Goal: Complete application form

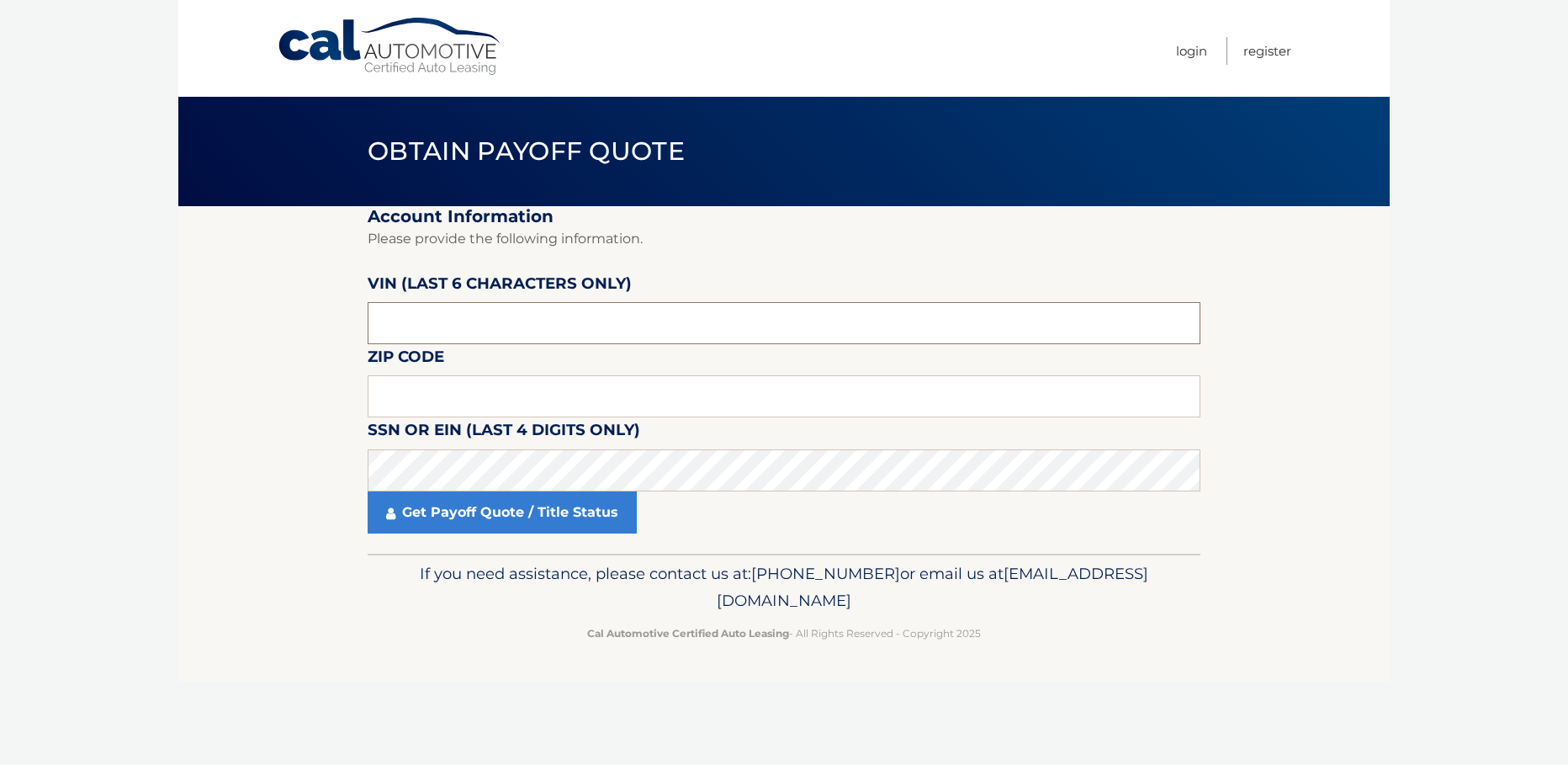
click at [557, 317] on input "text" at bounding box center [784, 323] width 833 height 42
click at [418, 319] on input "text" at bounding box center [784, 323] width 833 height 42
click at [418, 317] on input "text" at bounding box center [784, 323] width 833 height 42
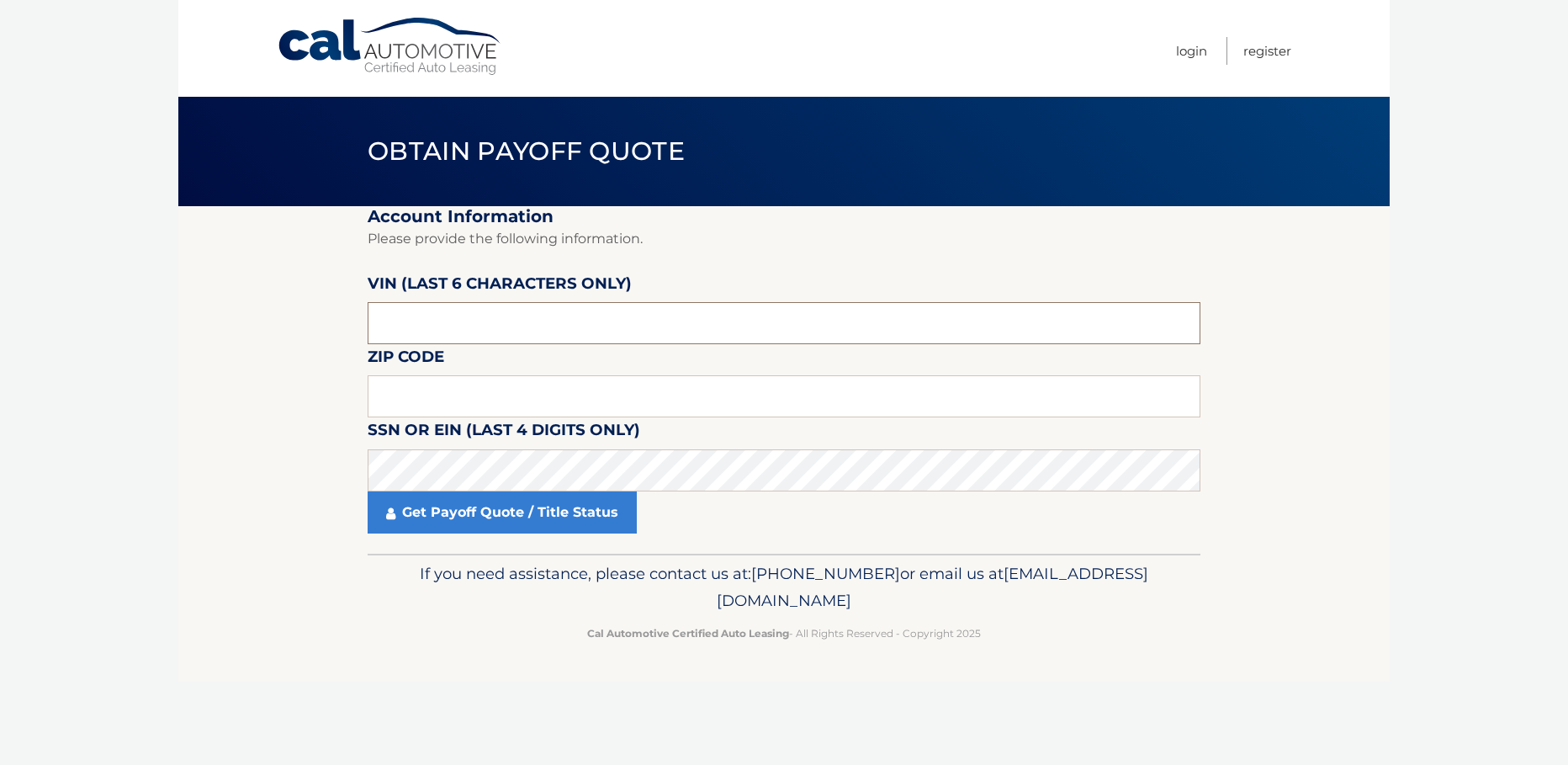
click at [420, 317] on input "text" at bounding box center [784, 323] width 833 height 42
type input "499167"
click at [484, 382] on input "text" at bounding box center [784, 396] width 833 height 42
click at [787, 411] on input "text" at bounding box center [784, 396] width 833 height 42
